Goal: Task Accomplishment & Management: Manage account settings

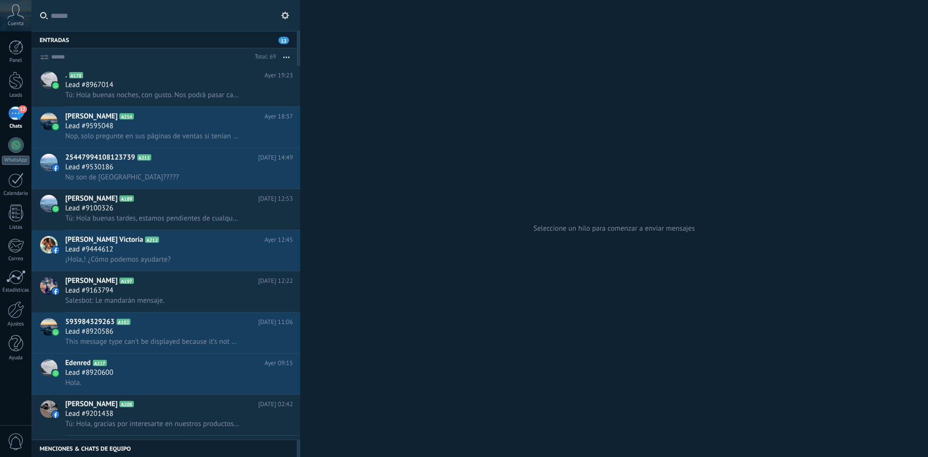
click at [385, 179] on div "Seleccione un hilo para comenzar a enviar mensajes" at bounding box center [614, 228] width 628 height 457
click at [169, 132] on span "Nop, solo pregunte en sus páginas de ventas si tenían alguna vacante de. Chofer" at bounding box center [152, 136] width 175 height 9
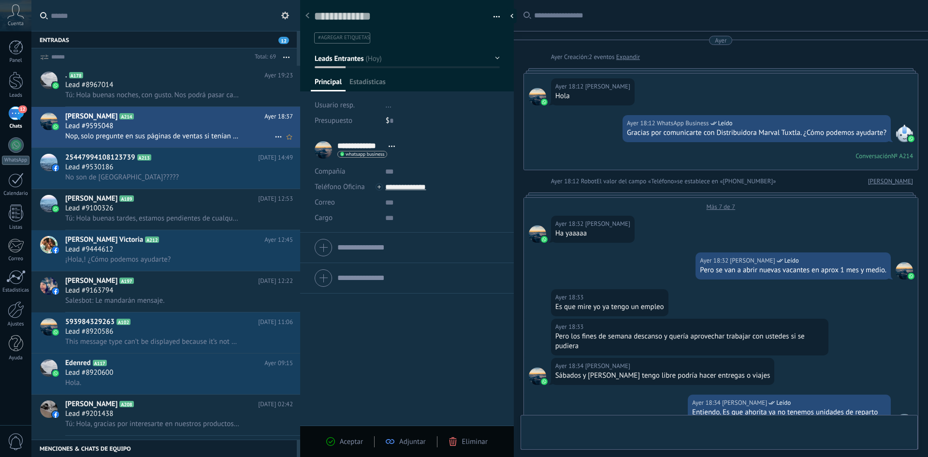
scroll to position [314, 0]
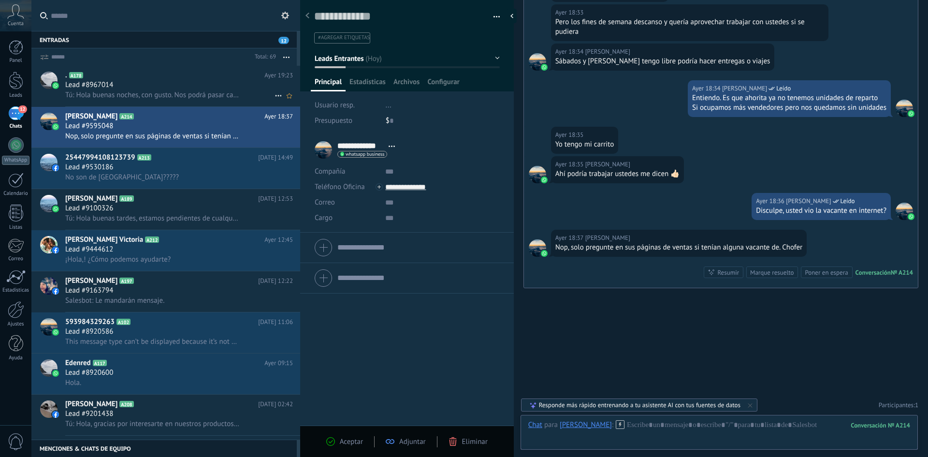
click at [175, 93] on span "Tú: Hola buenas noches, con gusto. Nos podrá pasar calle número y colonia porfa…" at bounding box center [152, 94] width 175 height 9
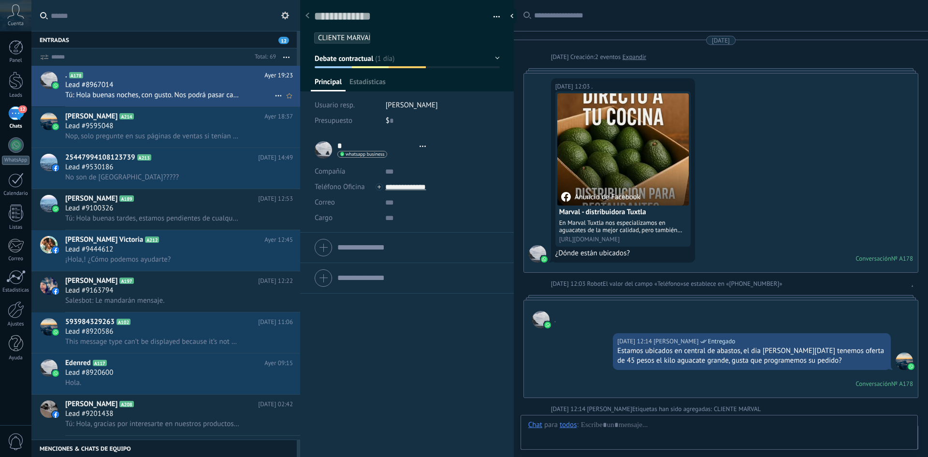
type textarea "**********"
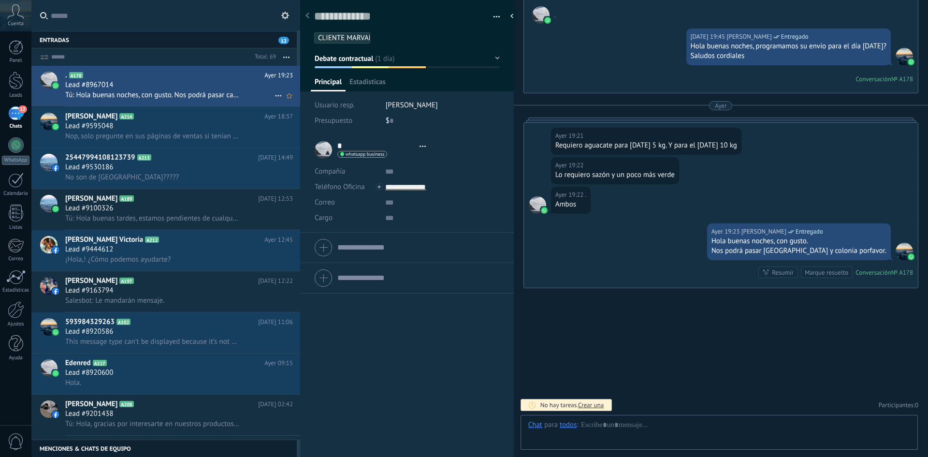
scroll to position [15, 0]
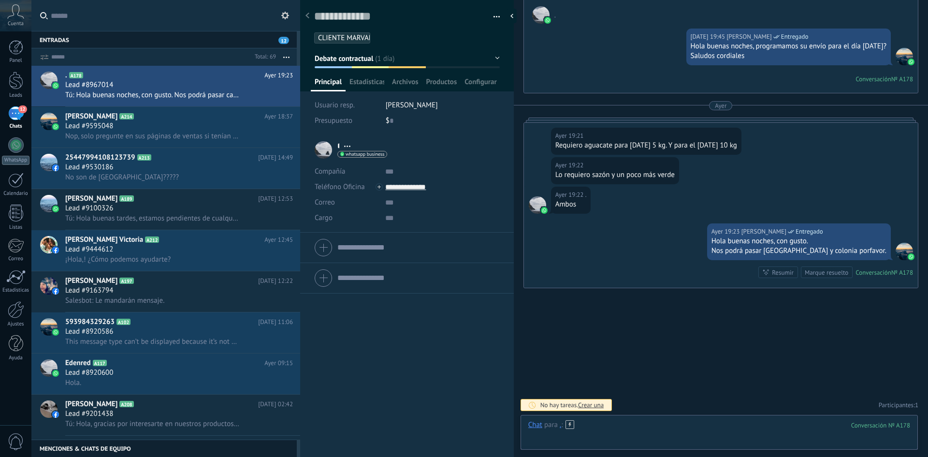
click at [680, 430] on div at bounding box center [720, 434] width 382 height 29
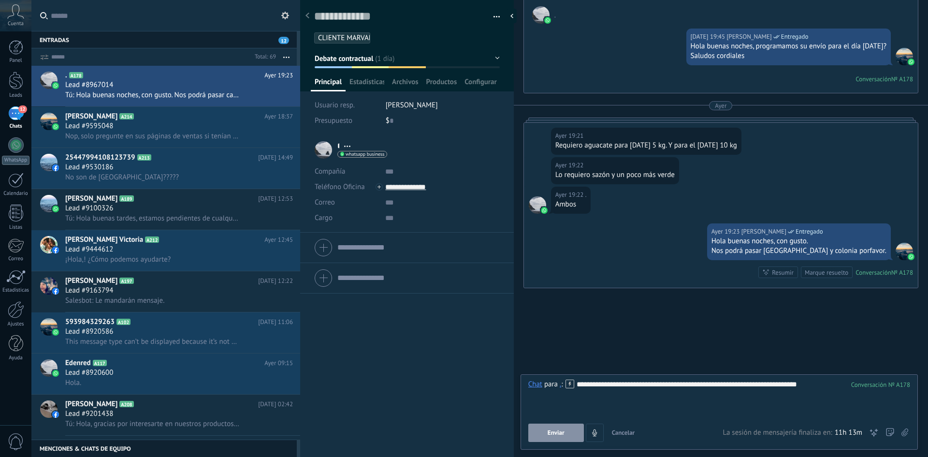
click at [561, 427] on button "Enviar" at bounding box center [557, 433] width 56 height 18
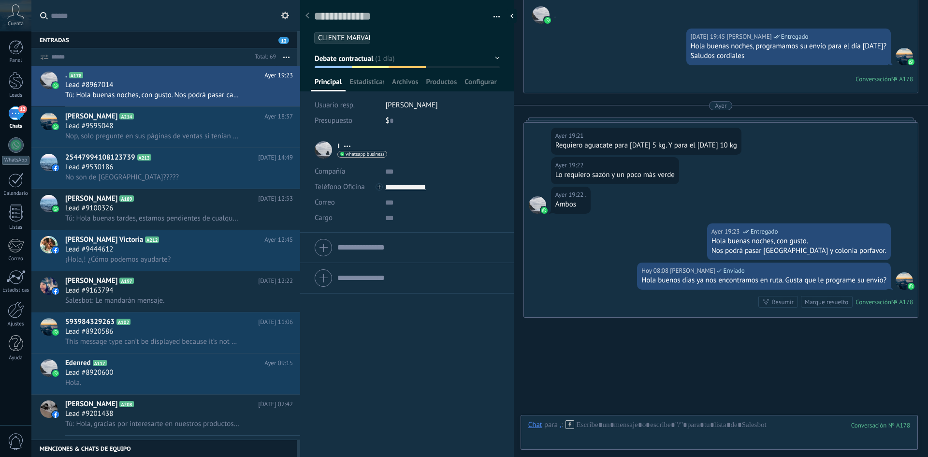
scroll to position [858, 0]
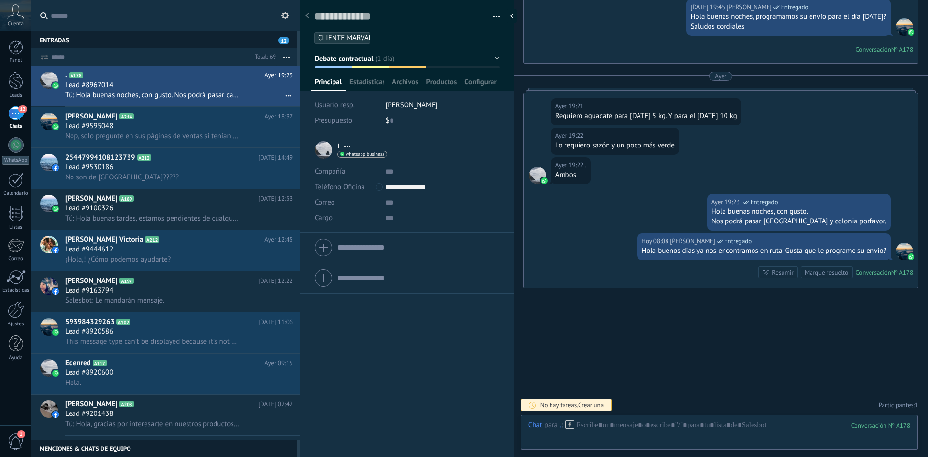
click at [310, 20] on div at bounding box center [308, 16] width 14 height 19
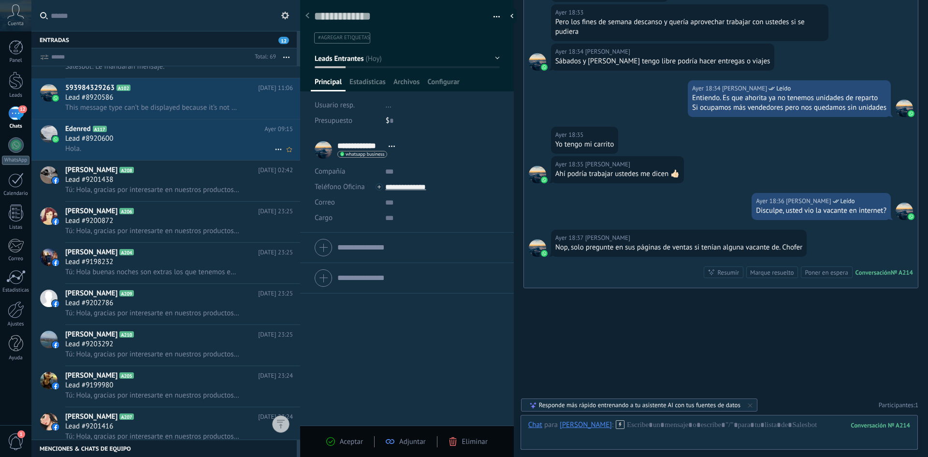
scroll to position [242, 0]
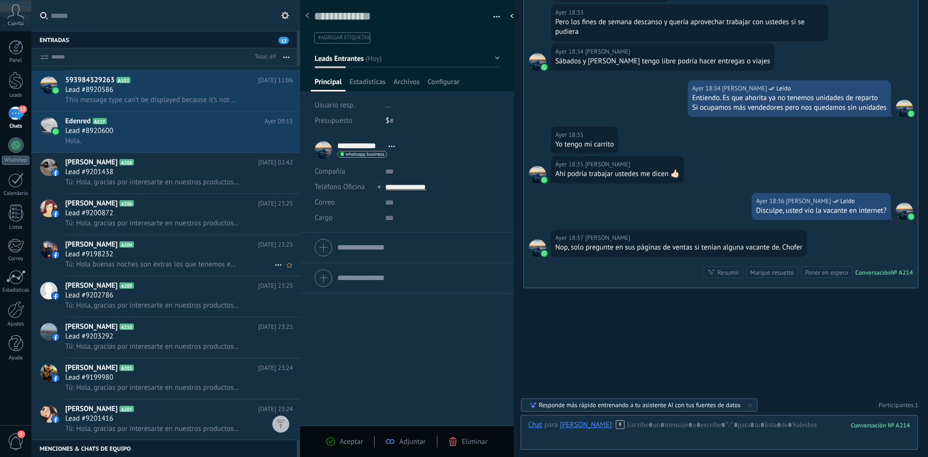
click at [129, 252] on div "Lead #9198232" at bounding box center [179, 255] width 228 height 10
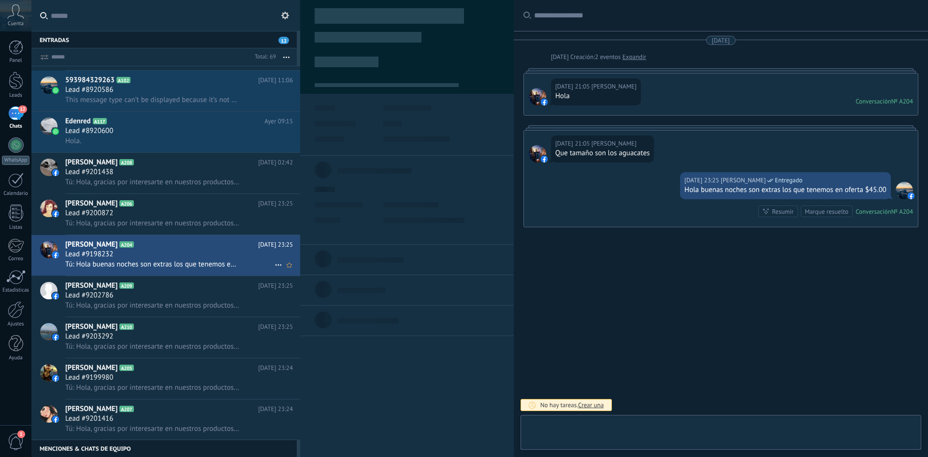
scroll to position [15, 0]
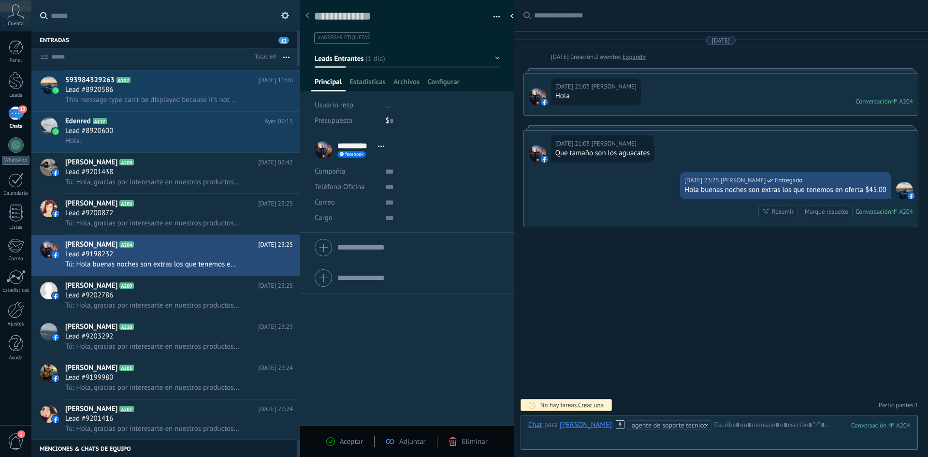
click at [311, 13] on div at bounding box center [308, 16] width 14 height 19
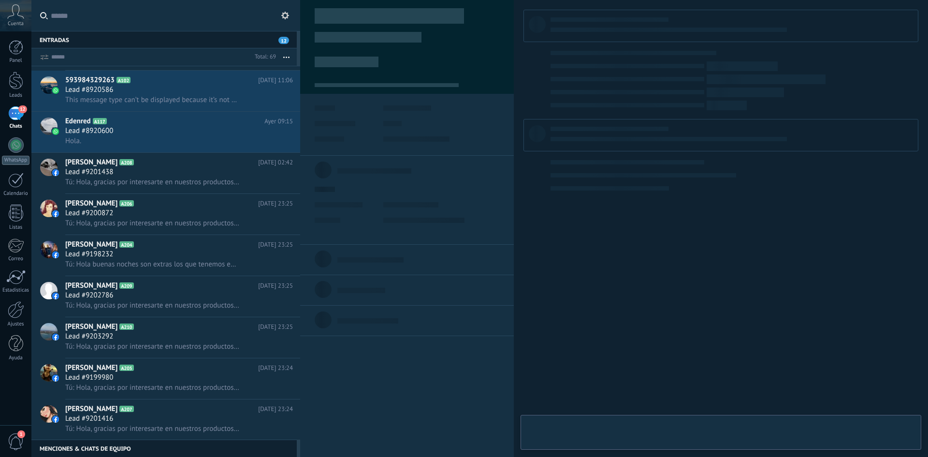
type textarea "**********"
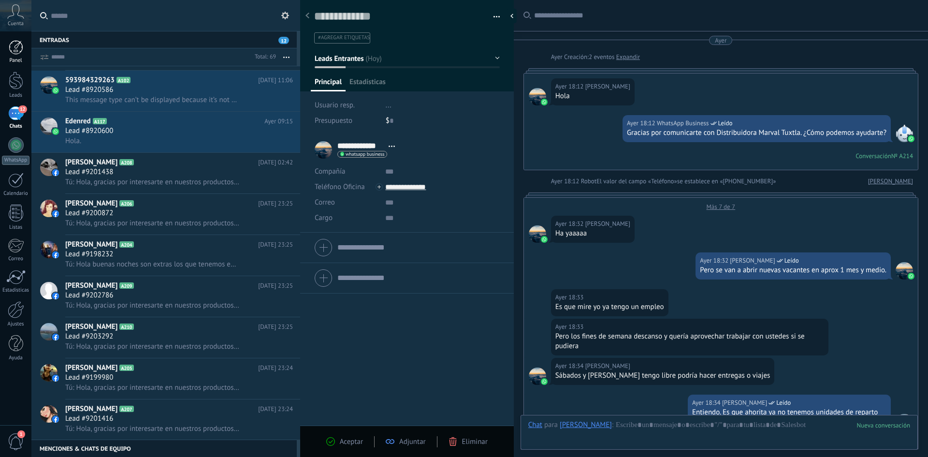
scroll to position [314, 0]
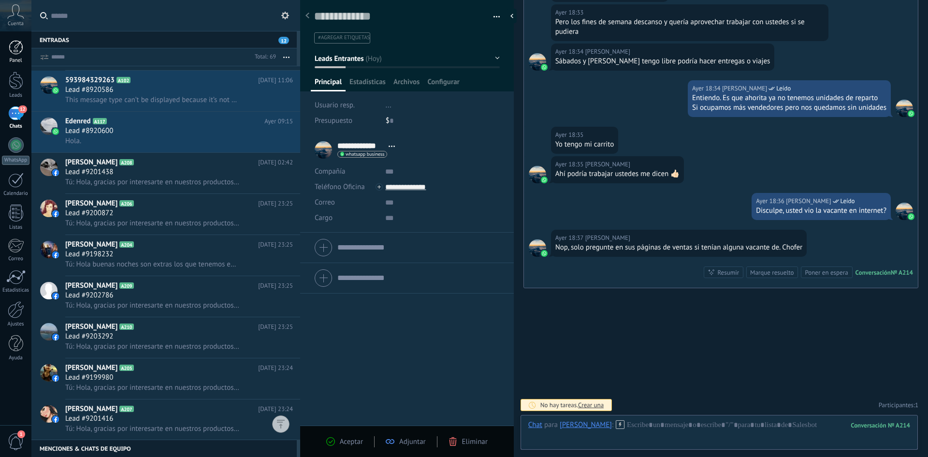
click at [28, 50] on link "Panel" at bounding box center [15, 52] width 31 height 24
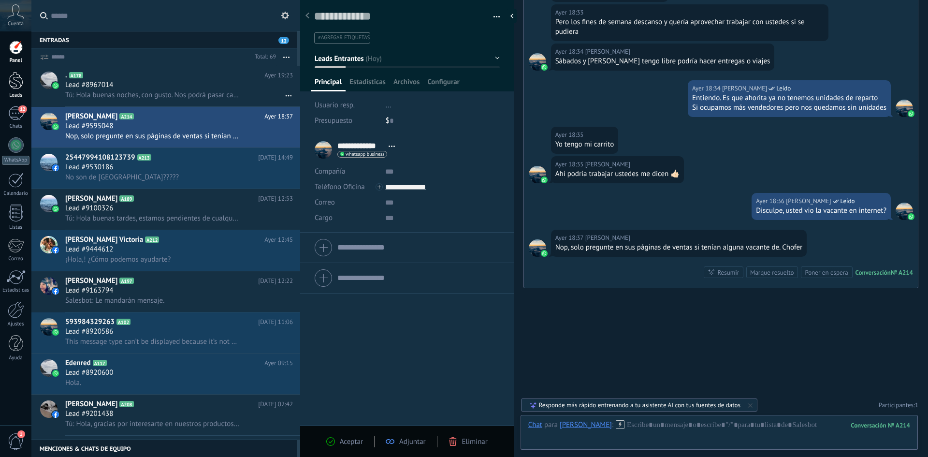
click at [20, 83] on div at bounding box center [16, 81] width 15 height 18
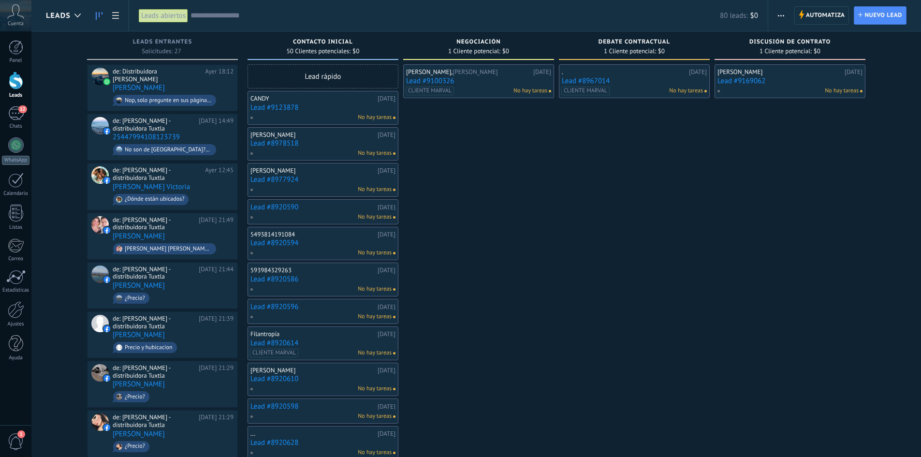
click at [255, 15] on input "text" at bounding box center [456, 16] width 530 height 10
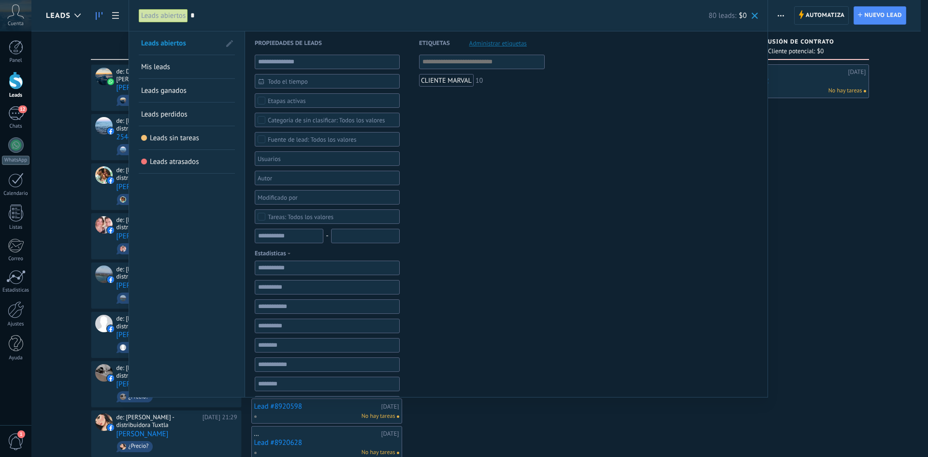
type input "*"
click at [452, 79] on div "CLIENTE MARVAL" at bounding box center [446, 80] width 55 height 13
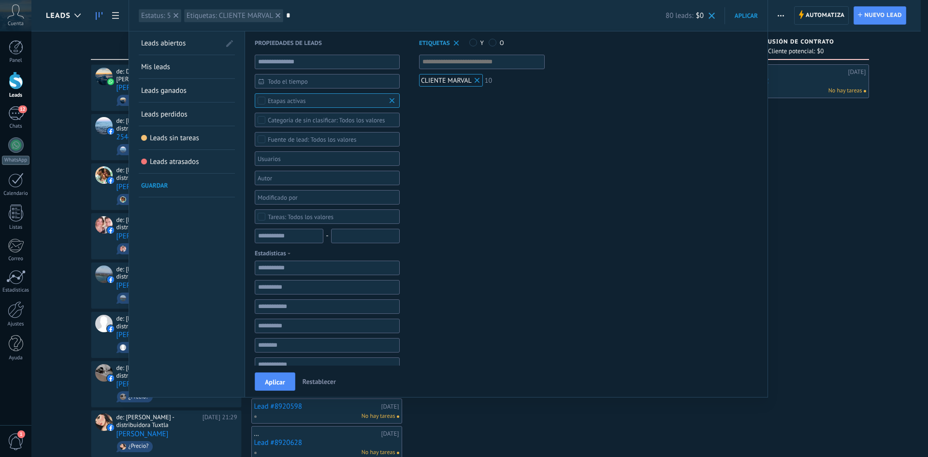
click at [279, 380] on span "Aplicar" at bounding box center [275, 382] width 20 height 7
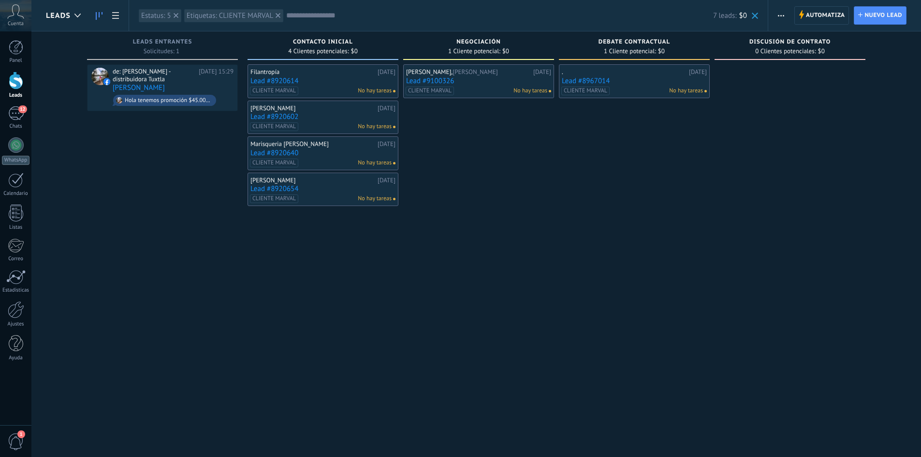
click at [173, 17] on div at bounding box center [176, 15] width 9 height 9
click at [234, 15] on use at bounding box center [232, 15] width 5 height 5
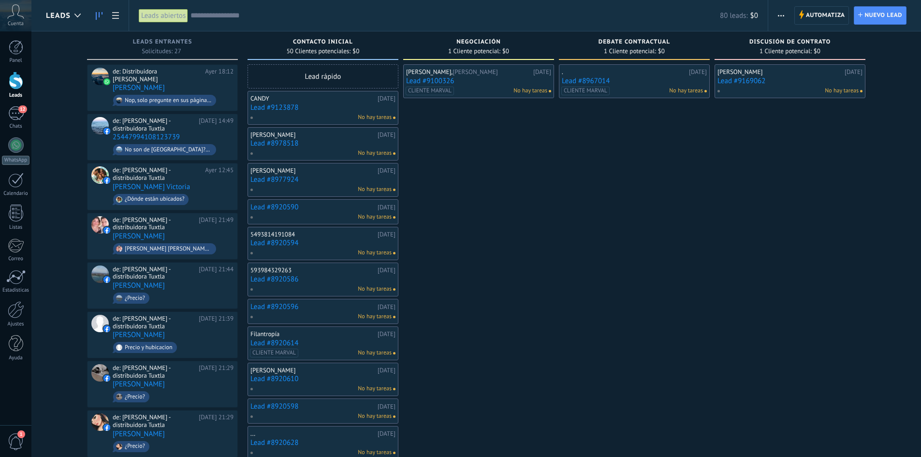
click at [789, 14] on div "Automatiza Nueva difusión Editar embudo Editar el diseño de la tarjeta Importar…" at bounding box center [781, 15] width 16 height 19
click at [784, 17] on span "button" at bounding box center [781, 15] width 6 height 18
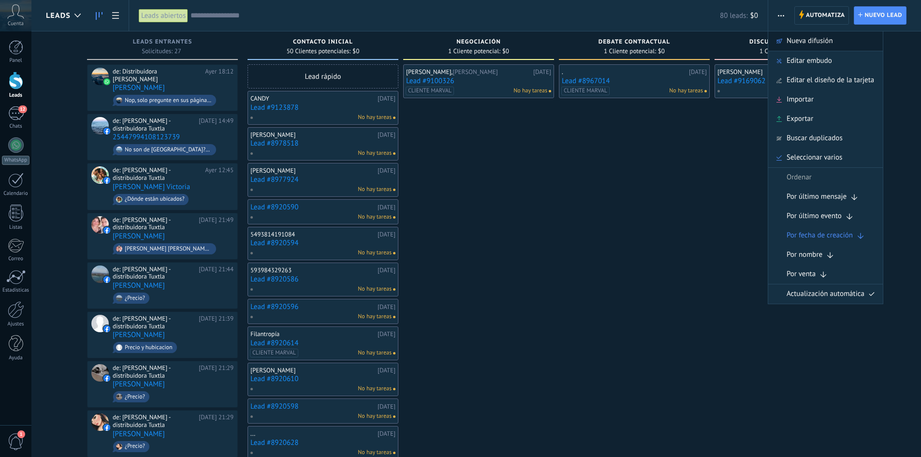
click at [784, 40] on div "Nueva difusión" at bounding box center [825, 40] width 115 height 19
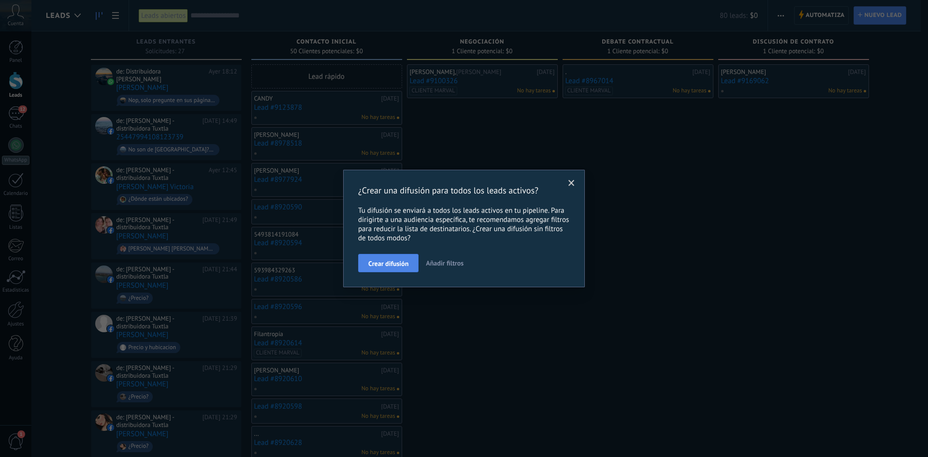
click at [389, 268] on button "Crear difusión" at bounding box center [388, 263] width 60 height 18
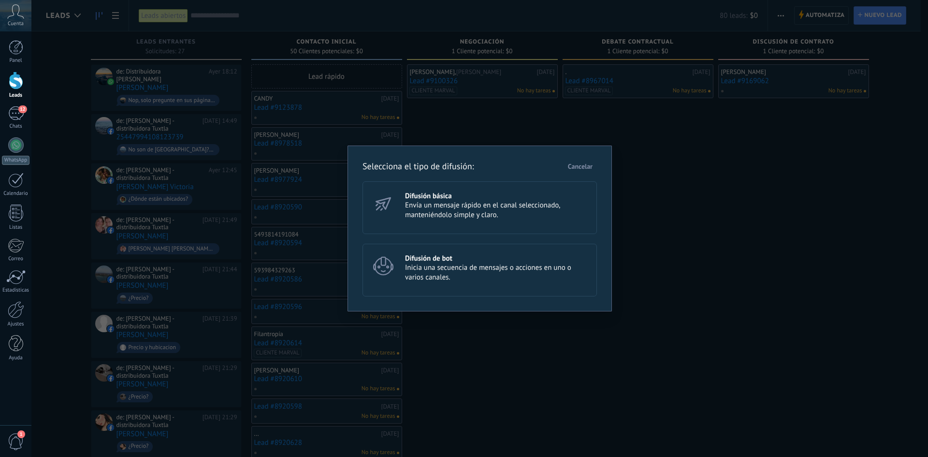
click at [589, 168] on span "Cancelar" at bounding box center [580, 166] width 25 height 7
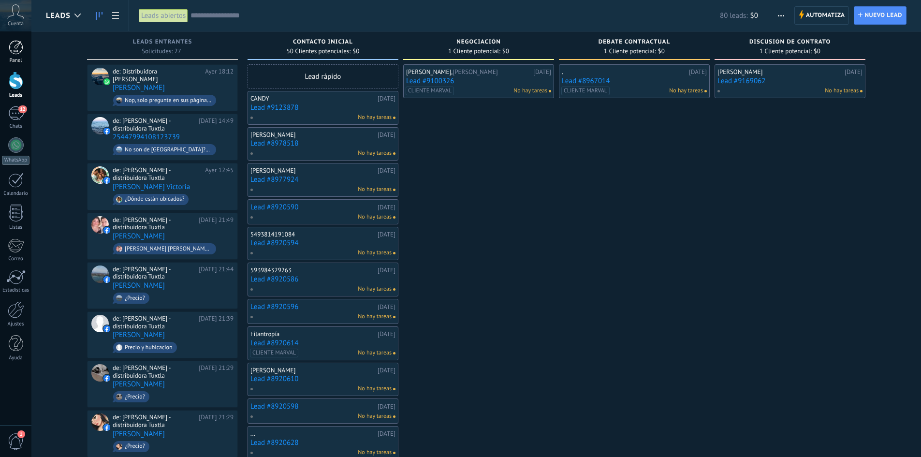
click at [14, 51] on div at bounding box center [16, 47] width 15 height 15
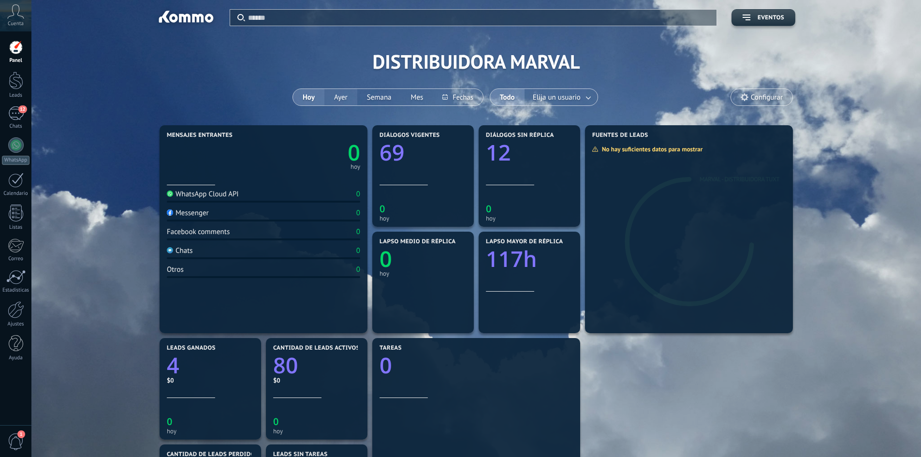
click at [343, 94] on button "Ayer" at bounding box center [340, 97] width 33 height 16
click at [376, 95] on button "Semana" at bounding box center [379, 97] width 44 height 16
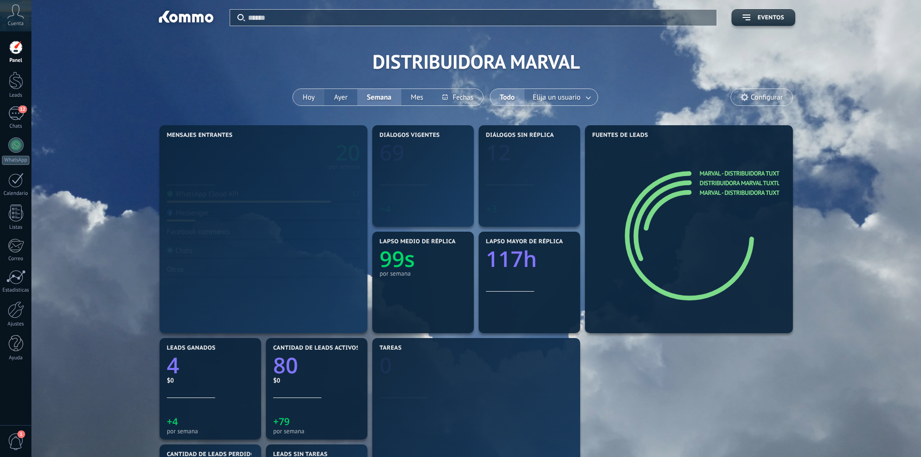
click at [302, 101] on button "Hoy" at bounding box center [308, 97] width 31 height 16
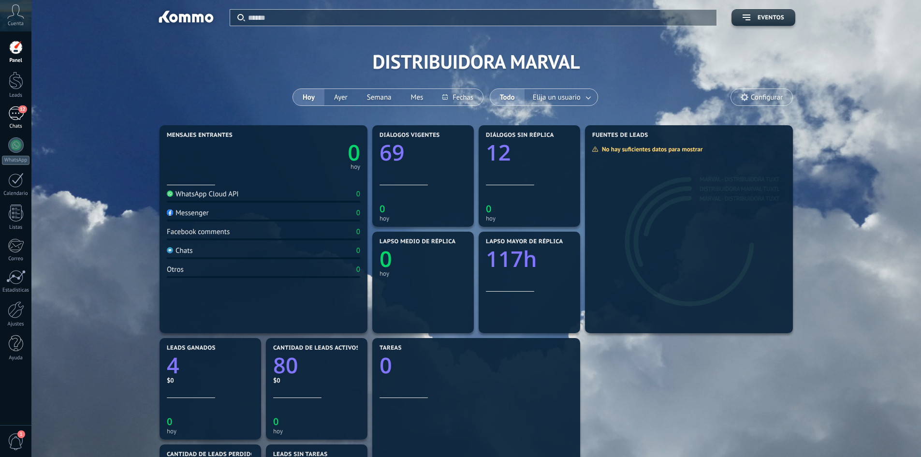
click at [20, 120] on link "12 Chats" at bounding box center [15, 117] width 31 height 23
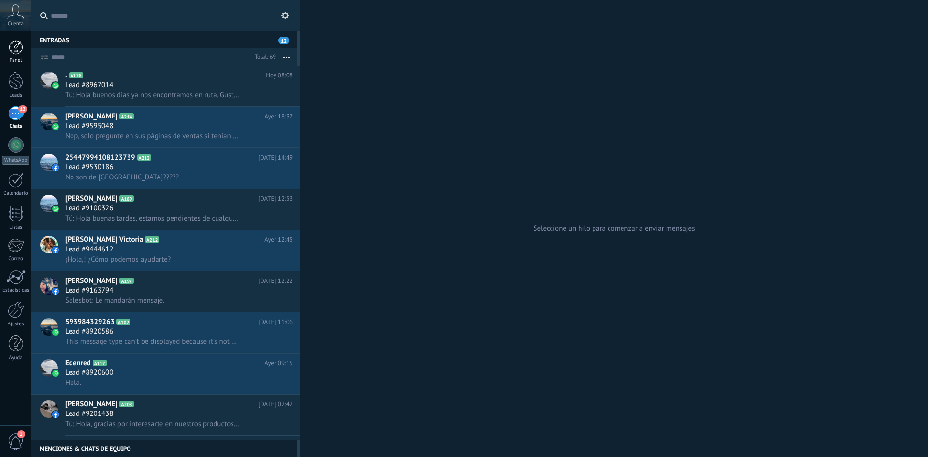
click at [22, 52] on div at bounding box center [16, 47] width 15 height 15
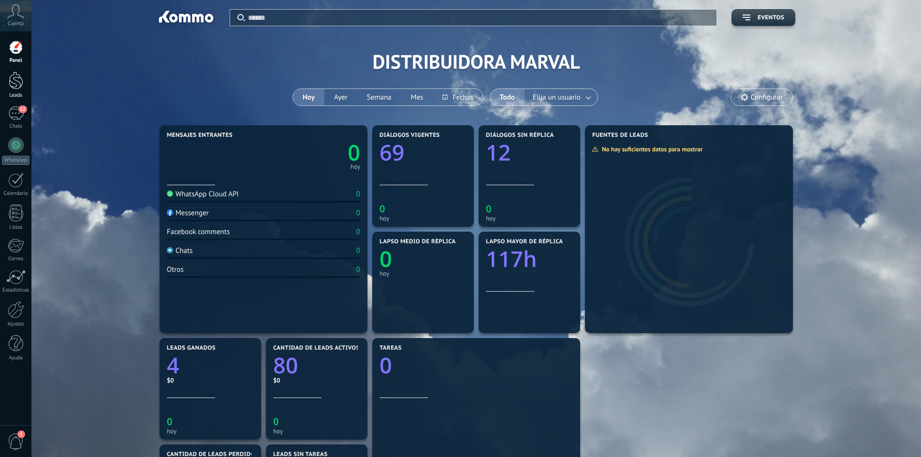
click at [26, 88] on link "Leads" at bounding box center [15, 85] width 31 height 27
